Goal: Transaction & Acquisition: Download file/media

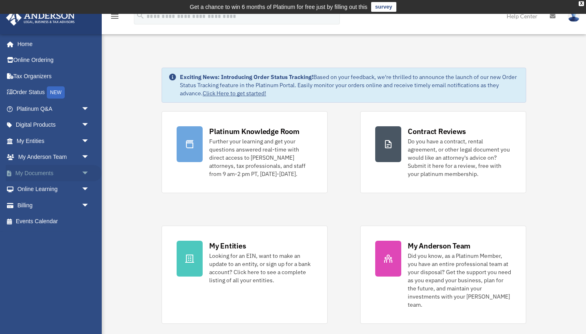
click at [81, 171] on span "arrow_drop_down" at bounding box center [89, 173] width 16 height 17
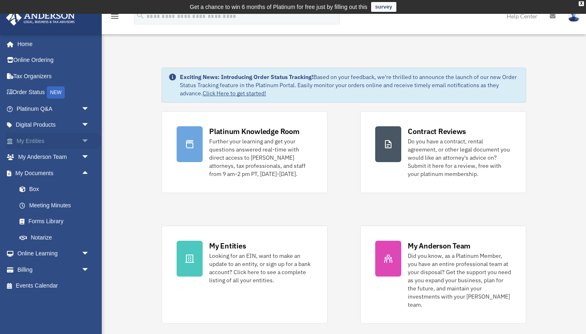
click at [85, 142] on span "arrow_drop_down" at bounding box center [89, 141] width 16 height 17
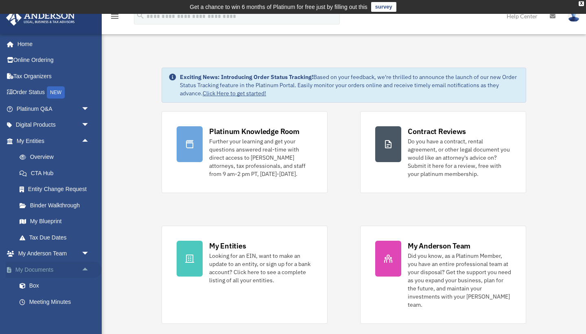
click at [66, 269] on link "My Documents arrow_drop_up" at bounding box center [54, 269] width 96 height 16
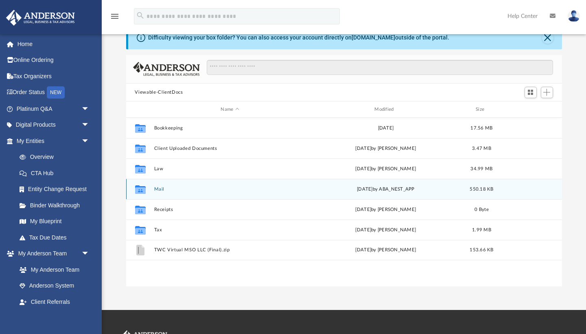
scroll to position [38, 0]
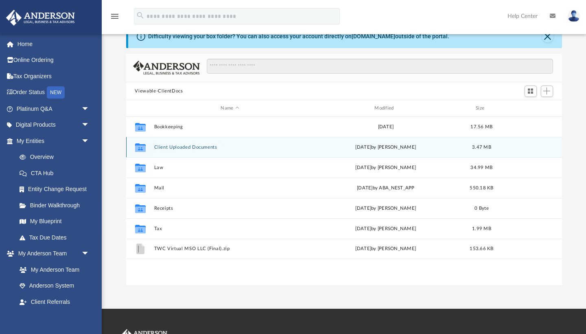
click at [180, 148] on button "Client Uploaded Documents" at bounding box center [230, 147] width 152 height 5
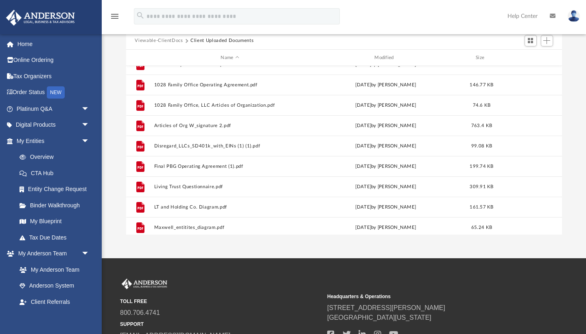
scroll to position [3, 0]
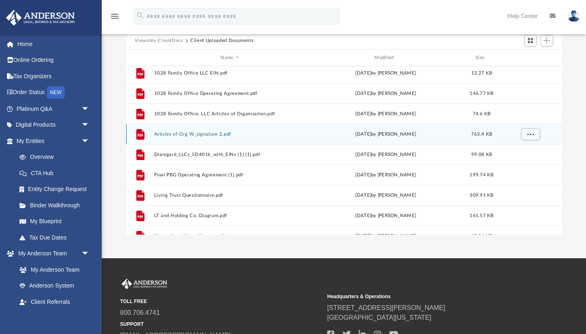
click at [205, 135] on button "Articles of Org W_signature 2.pdf" at bounding box center [230, 134] width 152 height 5
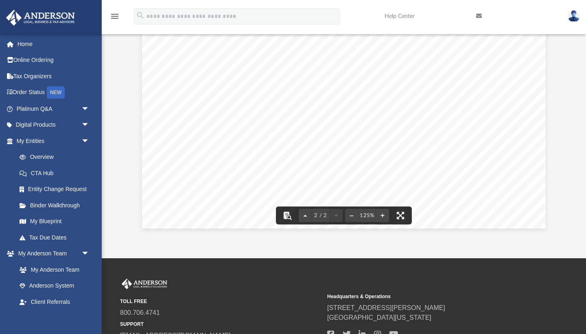
scroll to position [1158, 0]
click at [136, 127] on button "Preview" at bounding box center [135, 129] width 18 height 23
click at [135, 127] on button "Preview" at bounding box center [135, 129] width 18 height 23
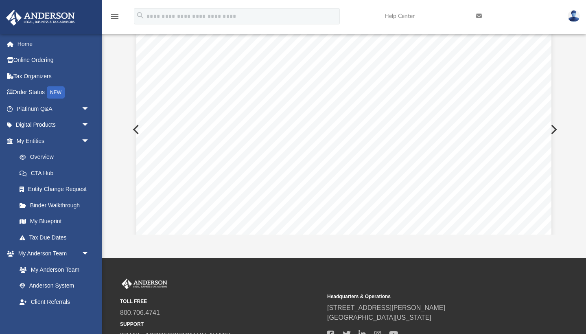
click at [136, 127] on button "Preview" at bounding box center [135, 129] width 18 height 23
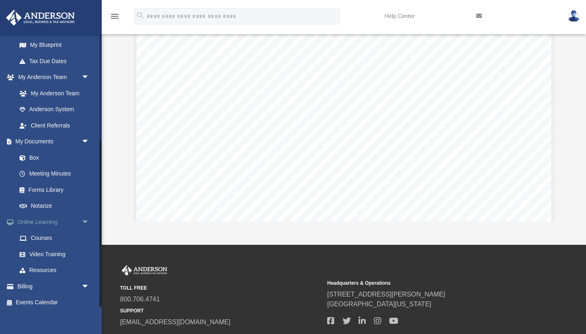
scroll to position [110, 0]
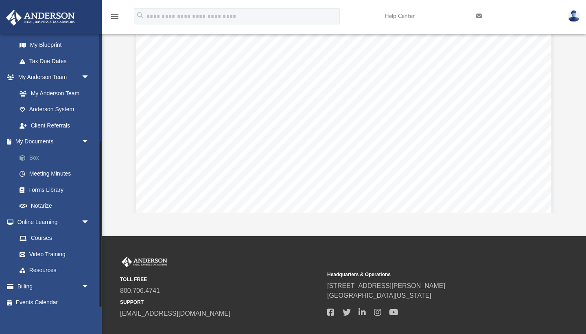
click at [43, 155] on link "Box" at bounding box center [56, 157] width 90 height 16
click at [35, 153] on link "Box" at bounding box center [56, 157] width 90 height 16
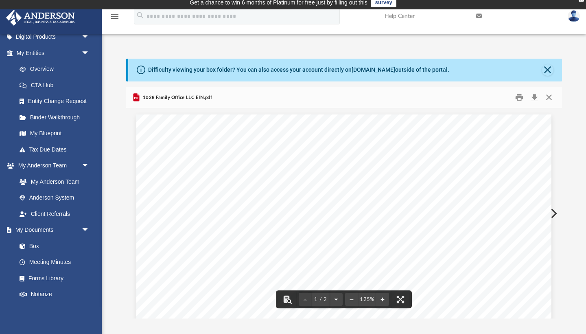
scroll to position [4, 0]
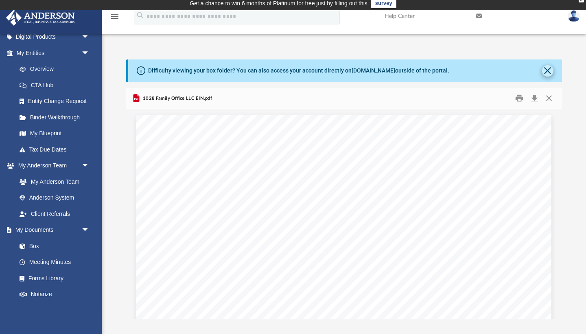
click at [547, 70] on button "Close" at bounding box center [547, 70] width 11 height 11
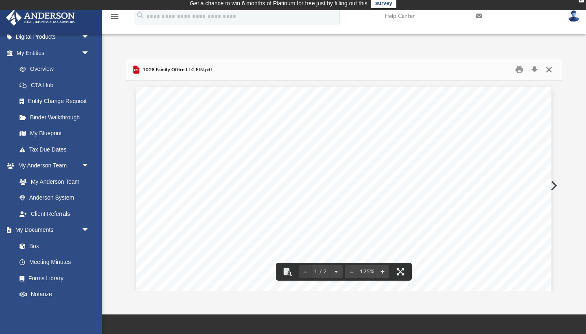
click at [550, 70] on button "Close" at bounding box center [549, 70] width 15 height 13
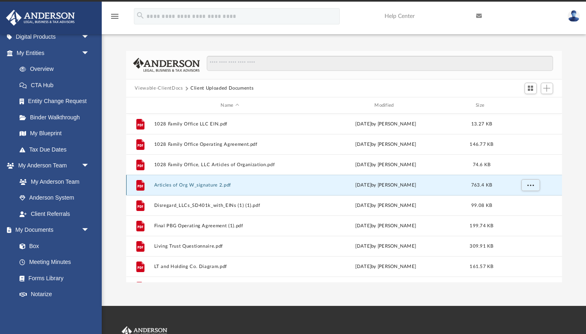
scroll to position [0, 0]
click at [171, 88] on button "Viewable-ClientDocs" at bounding box center [159, 88] width 48 height 7
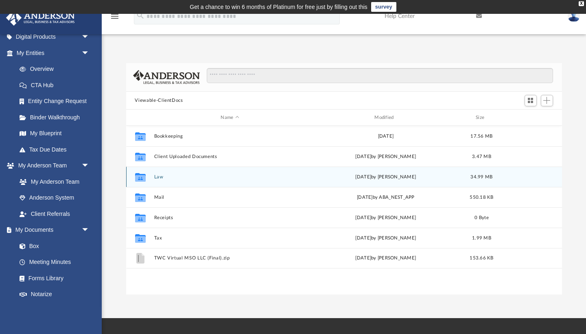
click at [165, 175] on button "Law" at bounding box center [230, 176] width 152 height 5
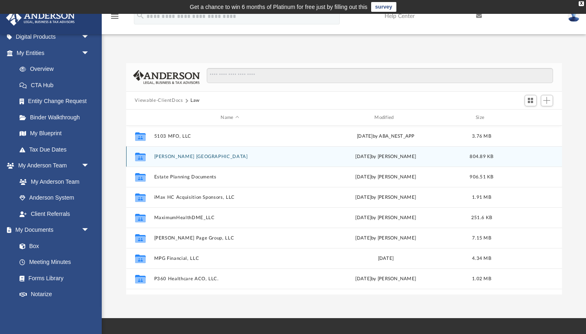
click at [177, 158] on button "[PERSON_NAME] [GEOGRAPHIC_DATA]" at bounding box center [230, 156] width 152 height 5
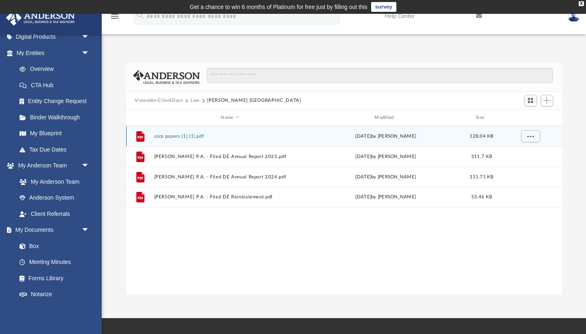
click at [172, 135] on button "corp papers (1) (1).pdf" at bounding box center [230, 136] width 152 height 5
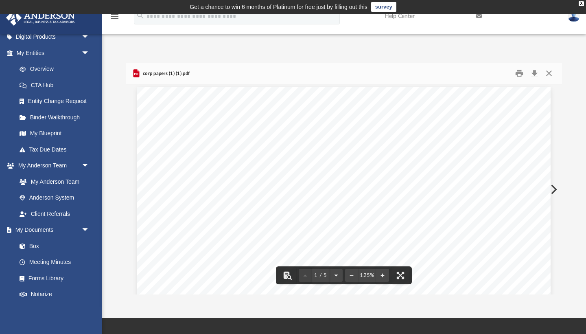
scroll to position [6, 0]
click at [536, 74] on button "Download" at bounding box center [535, 73] width 15 height 13
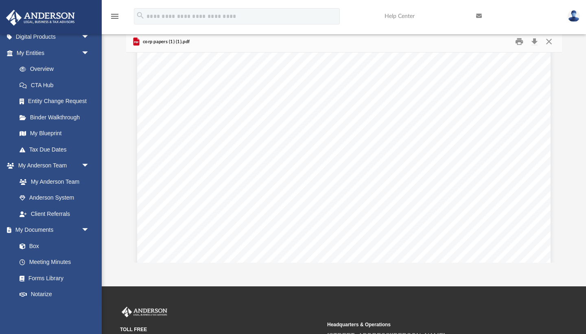
scroll to position [14, 0]
